Goal: Task Accomplishment & Management: Manage account settings

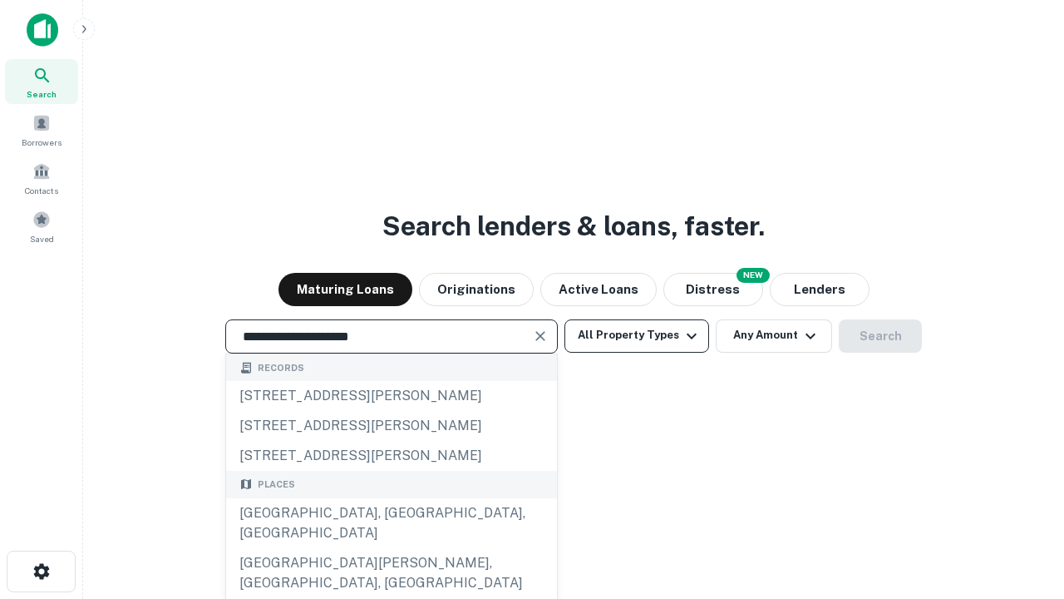
click at [391, 548] on div "[GEOGRAPHIC_DATA], [GEOGRAPHIC_DATA], [GEOGRAPHIC_DATA]" at bounding box center [391, 523] width 331 height 50
type input "**********"
click at [637, 335] on button "All Property Types" at bounding box center [637, 335] width 145 height 33
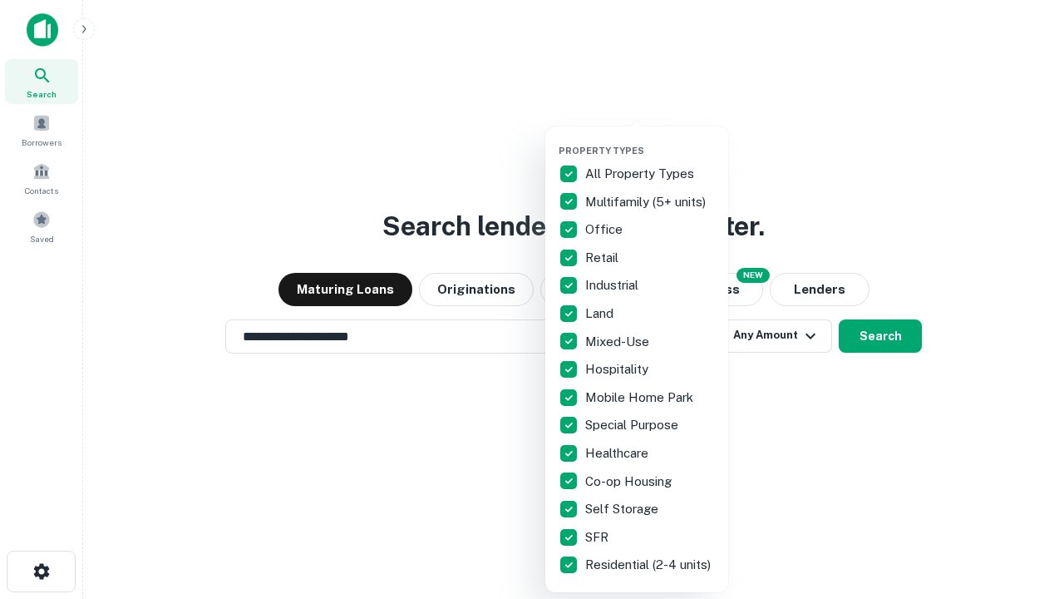
click at [650, 140] on button "button" at bounding box center [650, 140] width 183 height 1
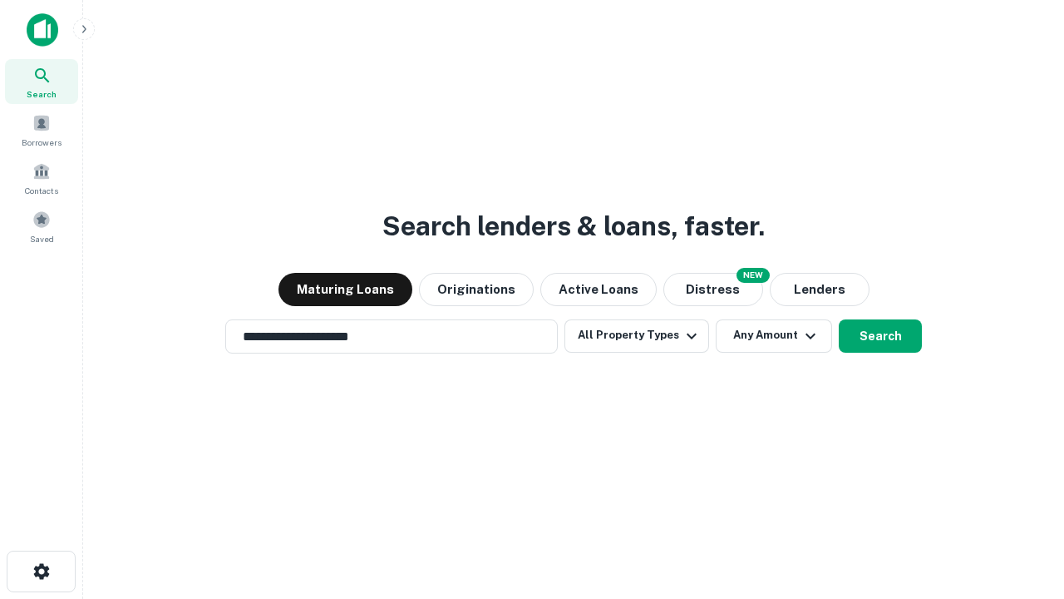
scroll to position [26, 0]
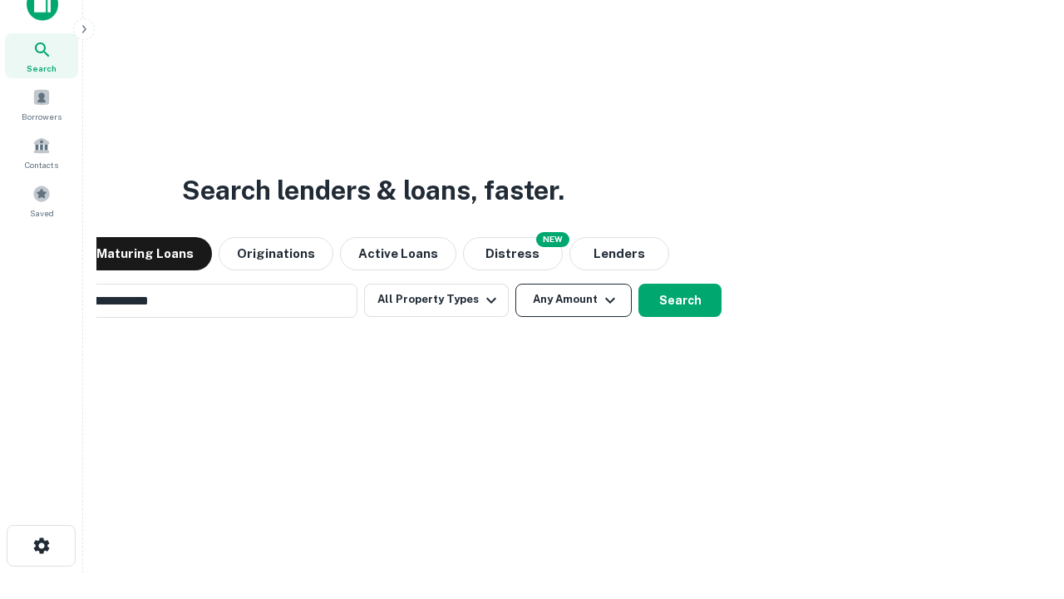
click at [516, 284] on button "Any Amount" at bounding box center [574, 300] width 116 height 33
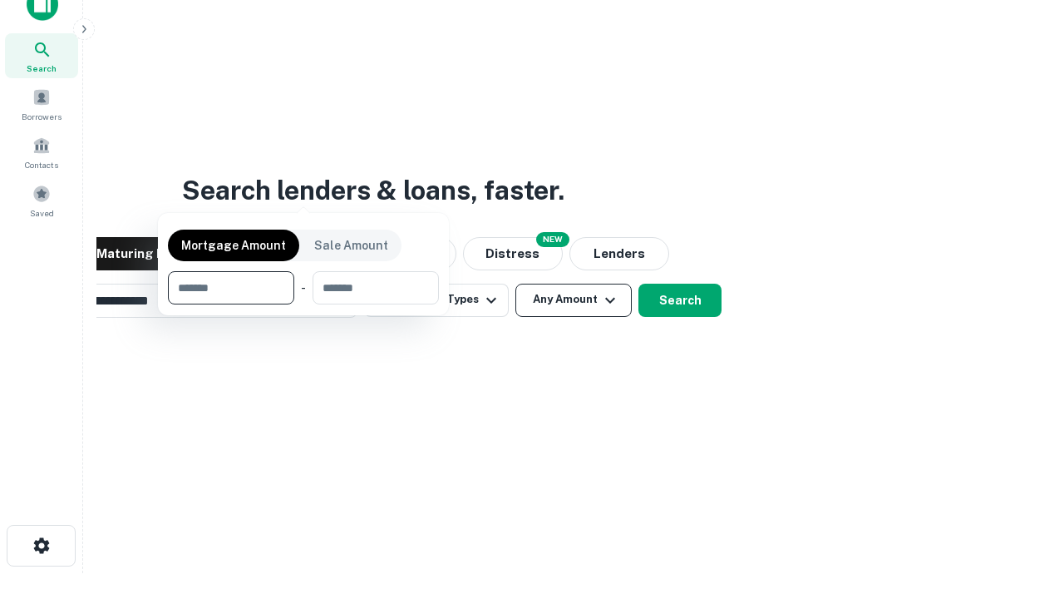
scroll to position [27, 0]
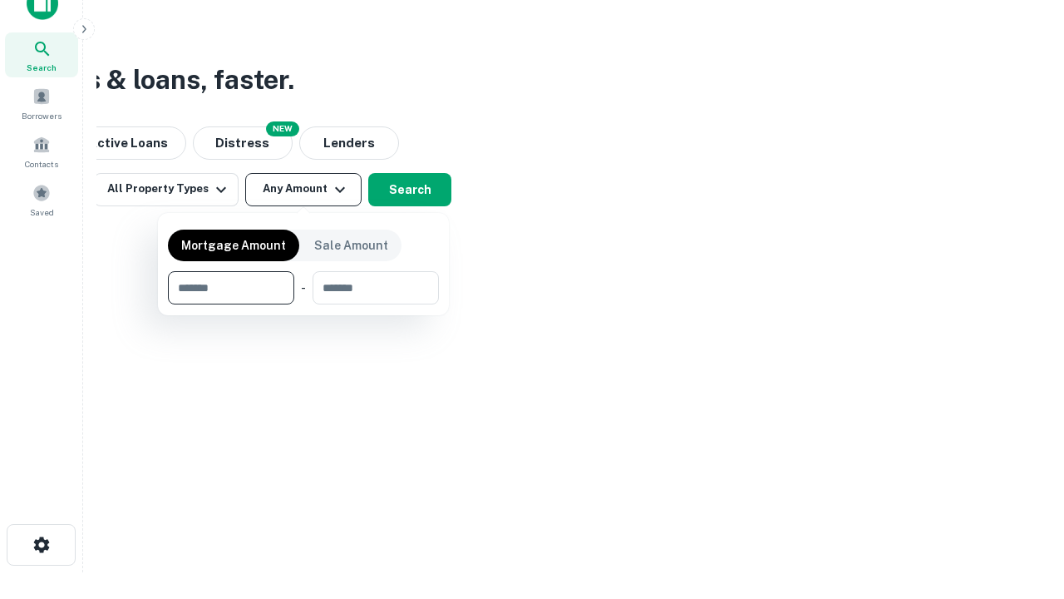
type input "*******"
click at [303, 304] on button "button" at bounding box center [303, 304] width 271 height 1
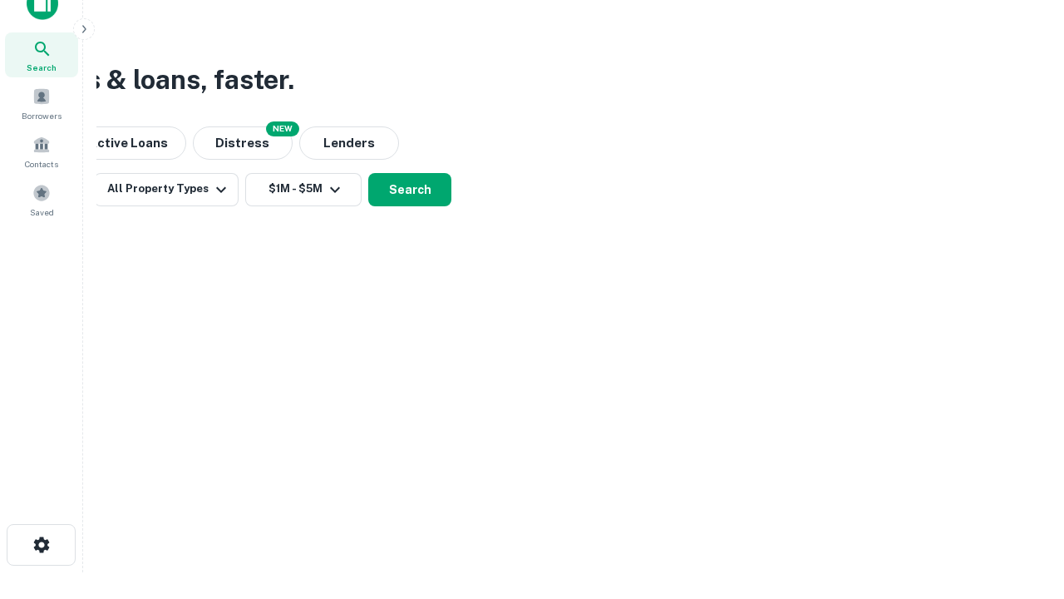
scroll to position [26, 0]
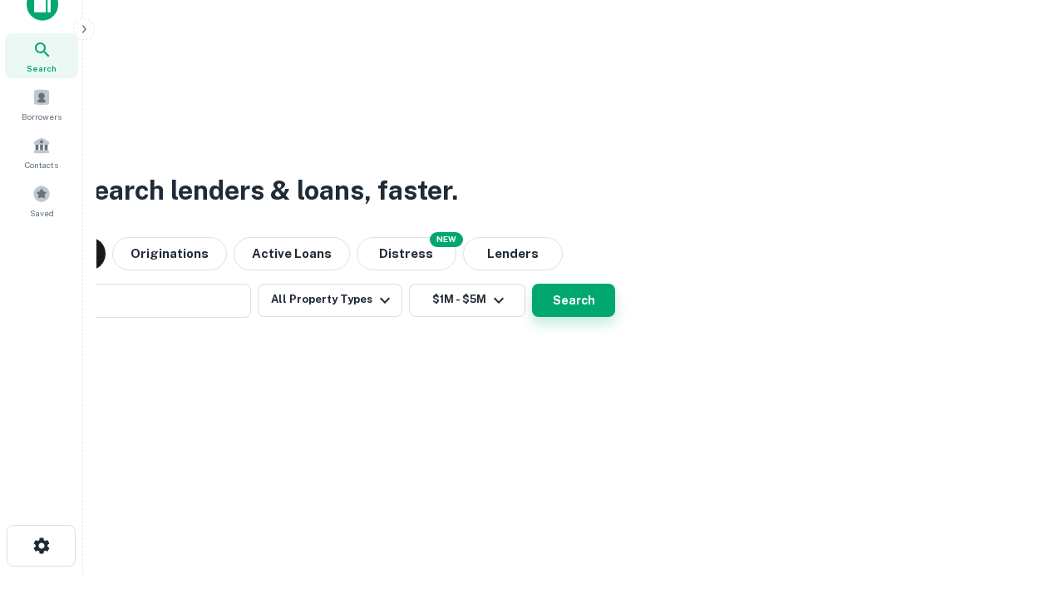
click at [532, 284] on button "Search" at bounding box center [573, 300] width 83 height 33
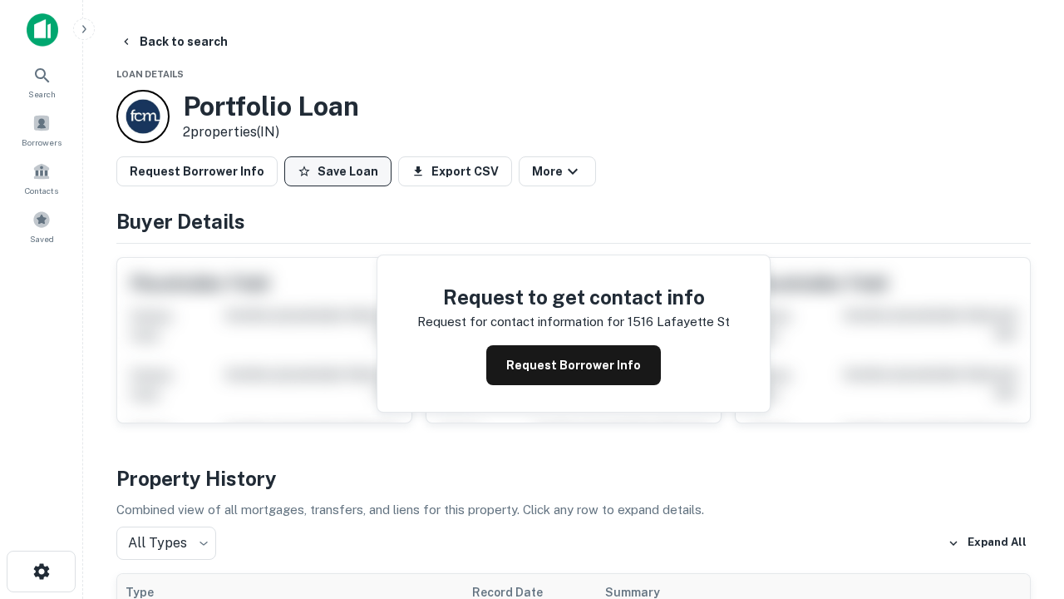
click at [338, 171] on button "Save Loan" at bounding box center [337, 171] width 107 height 30
click at [342, 171] on button "Save Loan" at bounding box center [337, 171] width 107 height 30
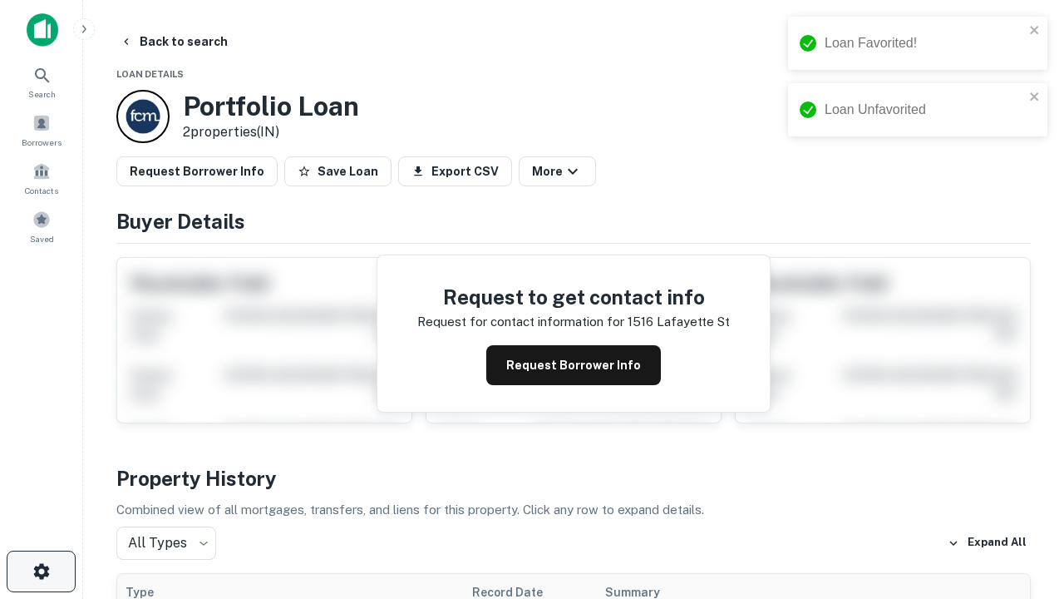
click at [41, 571] on icon "button" at bounding box center [42, 571] width 20 height 20
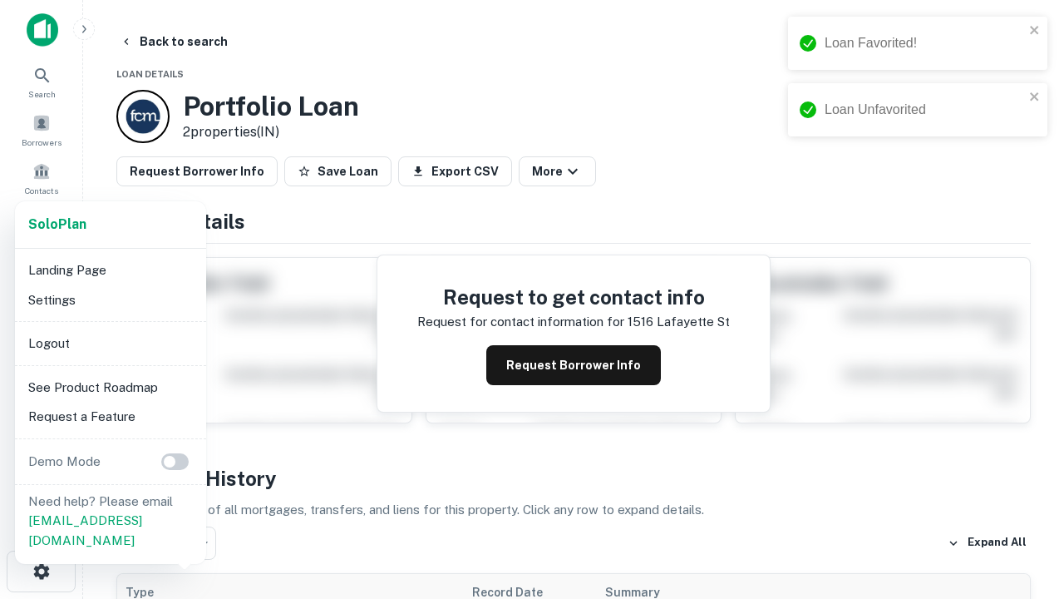
click at [110, 343] on li "Logout" at bounding box center [111, 343] width 178 height 30
